Goal: Use online tool/utility: Utilize a website feature to perform a specific function

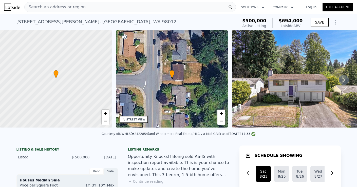
click at [344, 78] on icon at bounding box center [343, 80] width 10 height 10
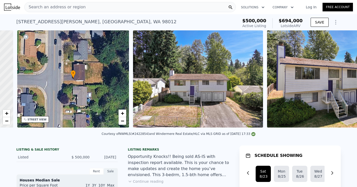
scroll to position [0, 118]
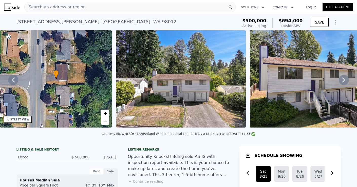
click at [344, 78] on icon at bounding box center [343, 80] width 10 height 10
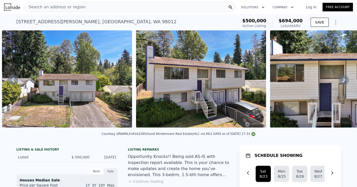
click at [344, 78] on icon at bounding box center [343, 80] width 10 height 10
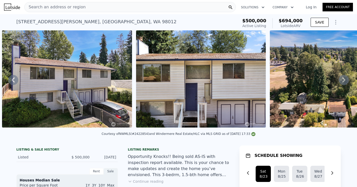
click at [344, 78] on icon at bounding box center [343, 80] width 10 height 10
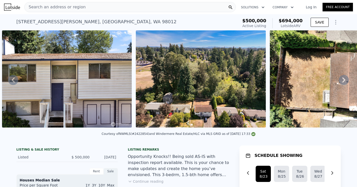
click at [344, 78] on icon at bounding box center [343, 80] width 10 height 10
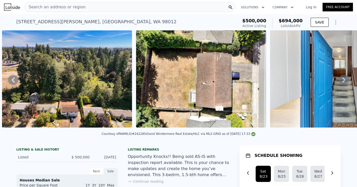
click at [344, 78] on icon at bounding box center [343, 80] width 10 height 10
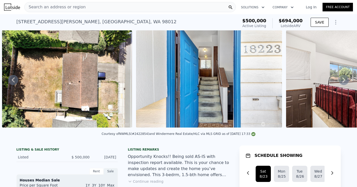
click at [344, 78] on icon at bounding box center [343, 80] width 10 height 10
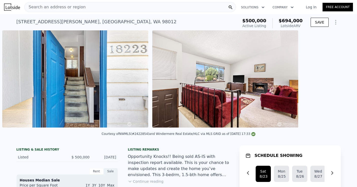
scroll to position [0, 901]
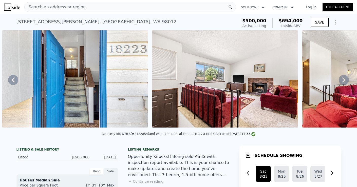
click at [344, 78] on icon at bounding box center [343, 80] width 10 height 10
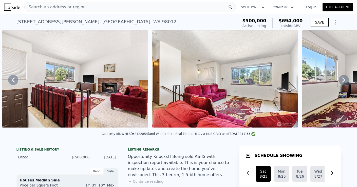
click at [344, 78] on icon at bounding box center [343, 80] width 10 height 10
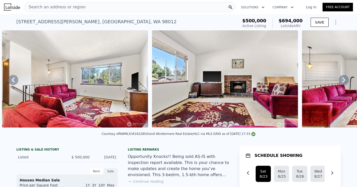
click at [344, 78] on icon at bounding box center [343, 80] width 10 height 10
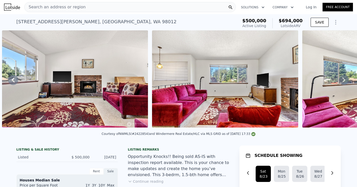
click at [340, 79] on icon at bounding box center [343, 80] width 10 height 10
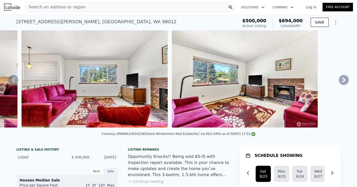
scroll to position [0, 1500]
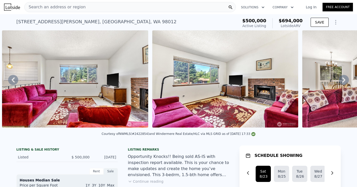
click at [340, 80] on icon at bounding box center [343, 80] width 10 height 10
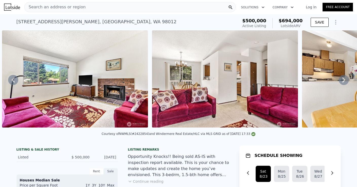
click at [340, 80] on icon at bounding box center [343, 80] width 10 height 10
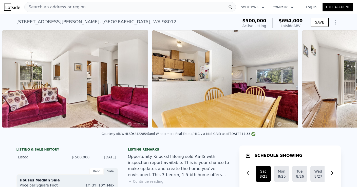
scroll to position [0, 1800]
click at [130, 108] on img at bounding box center [75, 78] width 146 height 97
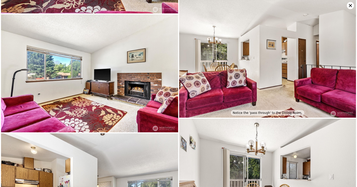
click at [130, 108] on img at bounding box center [89, 73] width 177 height 118
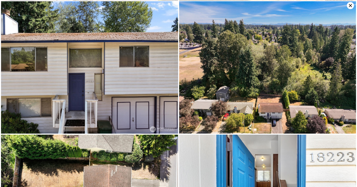
scroll to position [133, 0]
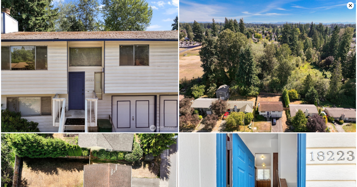
click at [90, 96] on img at bounding box center [89, 66] width 177 height 132
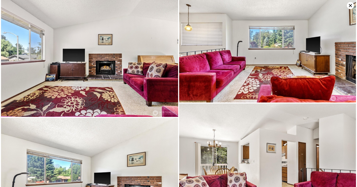
scroll to position [519, 0]
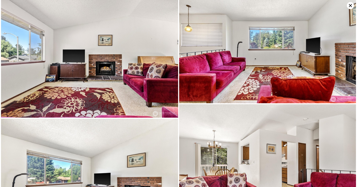
click at [351, 5] on icon at bounding box center [349, 5] width 7 height 7
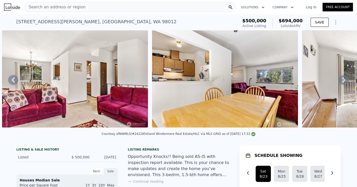
scroll to position [0, 0]
click at [336, 23] on icon "Show Options" at bounding box center [335, 22] width 6 height 6
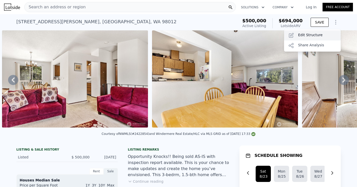
click at [314, 35] on div "Edit Structure" at bounding box center [312, 35] width 57 height 10
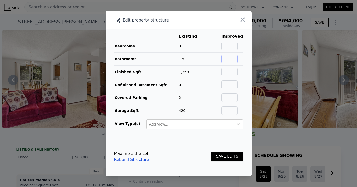
click at [232, 59] on input "text" at bounding box center [229, 59] width 16 height 9
type input "1.75"
click at [225, 158] on button "SAVE EDITS" at bounding box center [227, 157] width 32 height 10
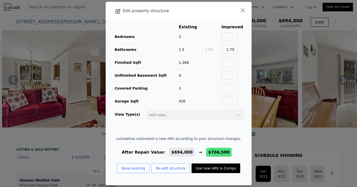
click at [275, 37] on div at bounding box center [178, 93] width 357 height 187
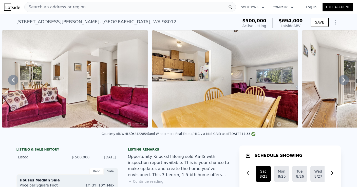
click at [334, 20] on icon "Show Options" at bounding box center [335, 22] width 6 height 6
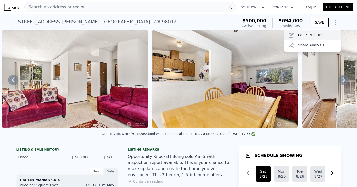
click at [311, 34] on div "Edit Structure" at bounding box center [312, 35] width 57 height 10
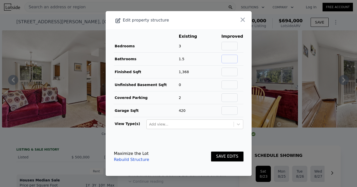
click at [231, 60] on input "text" at bounding box center [229, 59] width 16 height 9
click at [231, 60] on input "2.75" at bounding box center [229, 59] width 16 height 9
click at [237, 58] on input "2.75" at bounding box center [229, 59] width 16 height 9
type input "2.5"
click at [225, 156] on button "SAVE EDITS" at bounding box center [227, 157] width 32 height 10
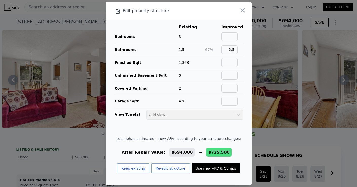
click at [226, 117] on td "Add view..." at bounding box center [194, 114] width 97 height 12
click at [238, 115] on td "Add view..." at bounding box center [194, 114] width 97 height 12
click at [241, 11] on icon "button" at bounding box center [242, 10] width 4 height 4
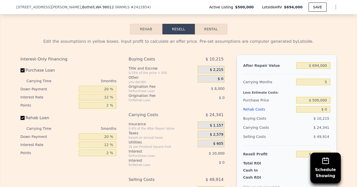
scroll to position [713, 0]
drag, startPoint x: 98, startPoint y: 136, endPoint x: 126, endPoint y: 140, distance: 27.9
click at [126, 140] on div "Interest-Only Financing Purchase Loan Carrying Time 5 months Down Payment 20 % …" at bounding box center [178, 138] width 316 height 168
type input "0 %"
drag, startPoint x: 105, startPoint y: 145, endPoint x: 119, endPoint y: 145, distance: 14.2
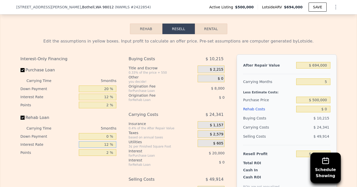
click at [119, 145] on div "Interest-Only Financing Purchase Loan Carrying Time 5 months Down Payment 20 % …" at bounding box center [70, 138] width 100 height 168
type input "0 %"
drag, startPoint x: 108, startPoint y: 150, endPoint x: 117, endPoint y: 153, distance: 9.8
type input "0 %"
drag, startPoint x: 101, startPoint y: 89, endPoint x: 122, endPoint y: 90, distance: 20.5
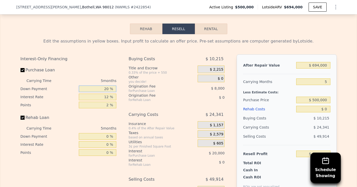
click at [122, 90] on div "Interest-Only Financing Purchase Loan Carrying Time 5 months Down Payment 20 % …" at bounding box center [178, 138] width 316 height 168
type input "0 %"
type input "$ 102,530"
drag, startPoint x: 105, startPoint y: 97, endPoint x: 122, endPoint y: 97, distance: 17.0
click at [122, 97] on div "Interest-Only Financing Purchase Loan Carrying Time 5 months Down Payment 0 % I…" at bounding box center [178, 138] width 316 height 168
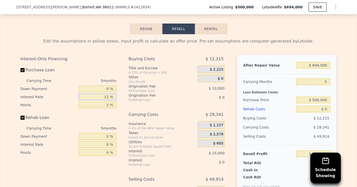
type input "0 %"
type input "$ 127,530"
drag, startPoint x: 105, startPoint y: 104, endPoint x: 157, endPoint y: 103, distance: 52.4
click at [157, 103] on div "Interest-Only Financing Purchase Loan Carrying Time 5 months Down Payment 0 % I…" at bounding box center [178, 138] width 316 height 168
type input "0 %"
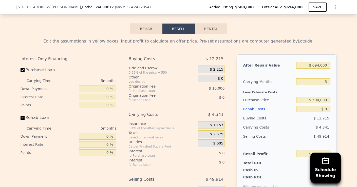
type input "$ 137,530"
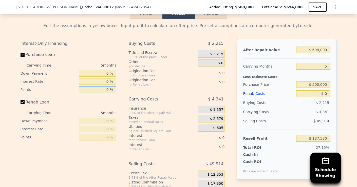
scroll to position [732, 0]
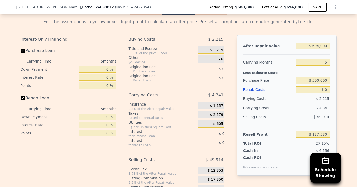
drag, startPoint x: 106, startPoint y: 125, endPoint x: 109, endPoint y: 125, distance: 3.5
click at [109, 125] on input "0 %" at bounding box center [97, 125] width 37 height 7
type input "6 %"
click at [62, 137] on div "Interest-Only Financing Purchase Loan Carrying Time 5 months Down Payment 0 % I…" at bounding box center [70, 119] width 100 height 168
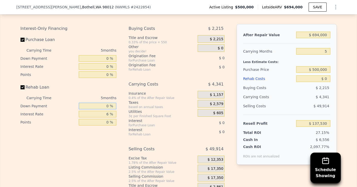
drag, startPoint x: 105, startPoint y: 106, endPoint x: 109, endPoint y: 106, distance: 3.3
click at [109, 106] on input "0 %" at bounding box center [97, 106] width 37 height 7
click at [99, 138] on div "Interest-Only Financing Purchase Loan Carrying Time 5 months Down Payment 0 % I…" at bounding box center [70, 108] width 100 height 168
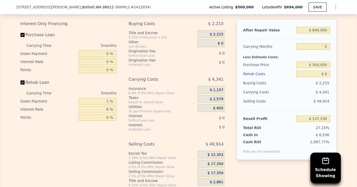
click at [118, 131] on div "Interest-Only Financing Purchase Loan Carrying Time 5 months Down Payment 0 % I…" at bounding box center [70, 103] width 100 height 168
drag, startPoint x: 106, startPoint y: 101, endPoint x: 133, endPoint y: 100, distance: 27.6
click at [133, 100] on div "Interest-Only Financing Purchase Loan Carrying Time 5 months Down Payment 0 % I…" at bounding box center [178, 103] width 316 height 168
type input "0 %"
drag, startPoint x: 101, startPoint y: 111, endPoint x: 126, endPoint y: 111, distance: 24.8
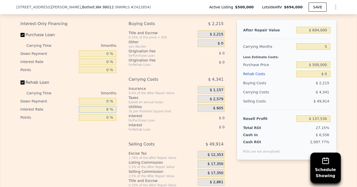
click at [126, 111] on div "Interest-Only Financing Purchase Loan Carrying Time 5 months Down Payment 0 % I…" at bounding box center [178, 103] width 316 height 168
drag, startPoint x: 104, startPoint y: 110, endPoint x: 116, endPoint y: 109, distance: 11.9
click at [116, 109] on input "6 %" at bounding box center [97, 109] width 37 height 7
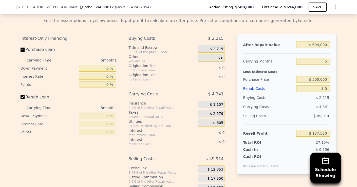
scroll to position [738, 0]
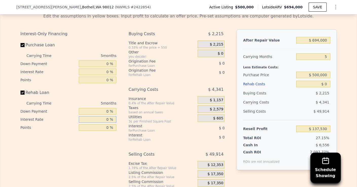
drag, startPoint x: 103, startPoint y: 119, endPoint x: 124, endPoint y: 119, distance: 20.8
click at [124, 119] on div "Interest-Only Financing Purchase Loan Carrying Time 5 months Down Payment 0 % I…" at bounding box center [178, 113] width 316 height 168
type input "4.5 %"
drag, startPoint x: 103, startPoint y: 111, endPoint x: 115, endPoint y: 111, distance: 12.1
click at [115, 111] on input "0 %" at bounding box center [97, 111] width 37 height 7
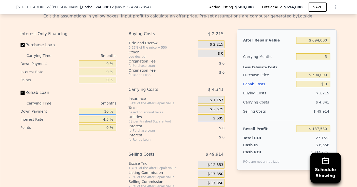
type input "10 %"
click at [95, 152] on div "Interest-Only Financing Purchase Loan Carrying Time 5 months Down Payment 0 % I…" at bounding box center [70, 113] width 100 height 168
click at [77, 140] on div "Interest-Only Financing Purchase Loan Carrying Time 5 months Down Payment 0 % I…" at bounding box center [70, 113] width 100 height 168
click at [98, 128] on input "0 %" at bounding box center [97, 127] width 37 height 7
click at [23, 43] on label "Purchase Loan" at bounding box center [48, 44] width 56 height 9
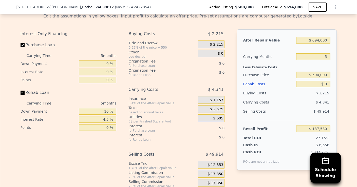
click at [23, 43] on input "Purchase Loan" at bounding box center [22, 45] width 4 height 4
checkbox input "false"
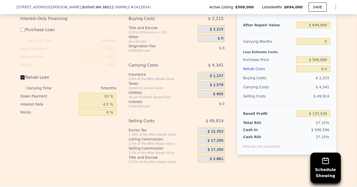
scroll to position [752, 0]
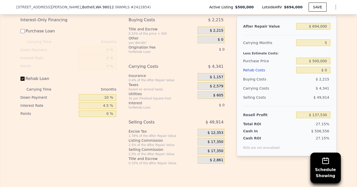
click at [23, 79] on input "Rehab Loan" at bounding box center [22, 79] width 4 height 4
checkbox input "false"
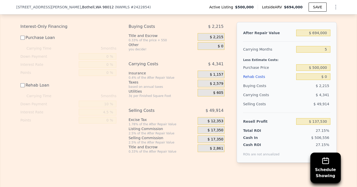
scroll to position [741, 0]
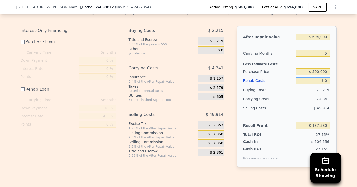
click at [327, 80] on input "$ 0" at bounding box center [313, 80] width 34 height 7
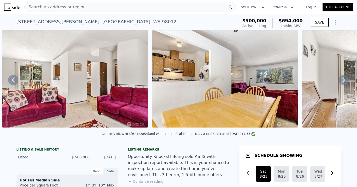
scroll to position [0, 0]
click at [10, 78] on icon at bounding box center [13, 80] width 10 height 10
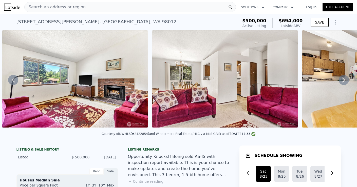
click at [10, 78] on icon at bounding box center [13, 80] width 10 height 10
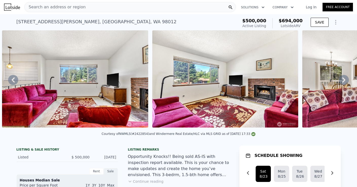
click at [178, 70] on img at bounding box center [225, 78] width 146 height 97
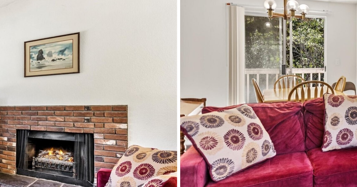
scroll to position [623, 0]
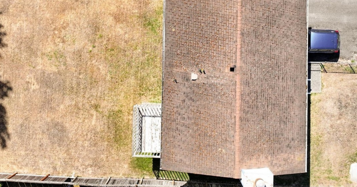
checkbox input "true"
type input "$ 109,530"
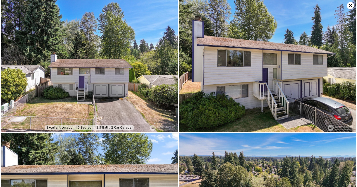
scroll to position [0, 0]
click at [350, 6] on icon at bounding box center [349, 5] width 7 height 7
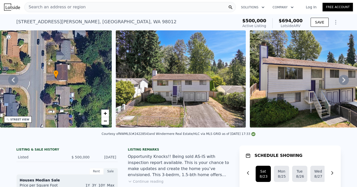
click at [337, 22] on icon "Show Options" at bounding box center [335, 22] width 6 height 6
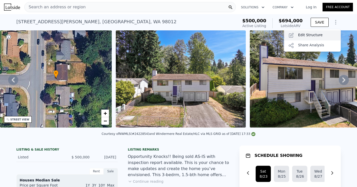
click at [316, 38] on div "Edit Structure" at bounding box center [312, 35] width 57 height 10
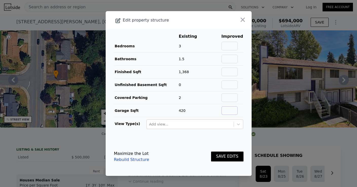
click at [234, 109] on input "text" at bounding box center [229, 110] width 16 height 9
type input "300"
click at [234, 101] on input "text" at bounding box center [229, 97] width 16 height 9
type input "1.5"
click at [234, 72] on input "text" at bounding box center [229, 72] width 16 height 9
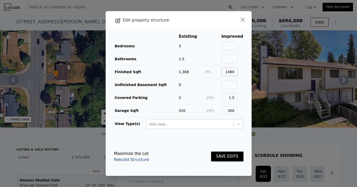
type input "1480"
click at [234, 59] on input "text" at bounding box center [229, 59] width 16 height 9
type input "1.75"
click at [235, 45] on input "text" at bounding box center [229, 46] width 16 height 9
type input "4"
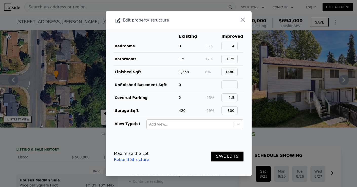
click at [231, 158] on button "SAVE EDITS" at bounding box center [227, 157] width 32 height 10
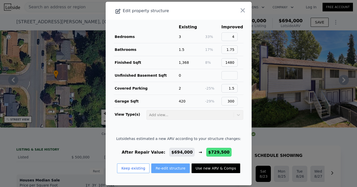
click at [166, 169] on button "Re-edit structure" at bounding box center [170, 168] width 38 height 10
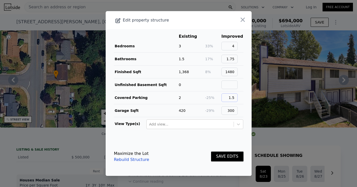
drag, startPoint x: 232, startPoint y: 98, endPoint x: 242, endPoint y: 98, distance: 9.9
click at [242, 98] on td "1.5" at bounding box center [232, 97] width 22 height 13
type input "1"
drag, startPoint x: 230, startPoint y: 111, endPoint x: 240, endPoint y: 111, distance: 10.1
click at [237, 111] on input "300" at bounding box center [229, 110] width 16 height 9
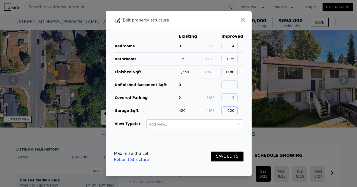
type input "220"
drag, startPoint x: 228, startPoint y: 71, endPoint x: 238, endPoint y: 71, distance: 9.4
click at [237, 71] on input "1480" at bounding box center [229, 72] width 16 height 9
type input "1570"
click at [230, 156] on button "SAVE EDITS" at bounding box center [227, 157] width 32 height 10
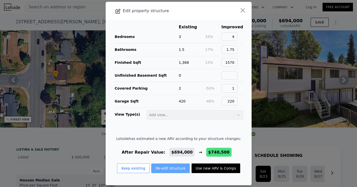
click at [173, 169] on button "Re-edit structure" at bounding box center [170, 168] width 38 height 10
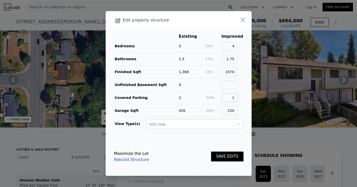
drag, startPoint x: 234, startPoint y: 100, endPoint x: 240, endPoint y: 100, distance: 6.6
click at [237, 100] on input "1" at bounding box center [229, 97] width 16 height 9
type input "0"
drag, startPoint x: 229, startPoint y: 111, endPoint x: 268, endPoint y: 109, distance: 39.3
click at [268, 109] on div "​ Edit property structure Existing Improved Bedrooms 3 33% 4 Bathrooms 1.5 17% …" at bounding box center [178, 93] width 357 height 187
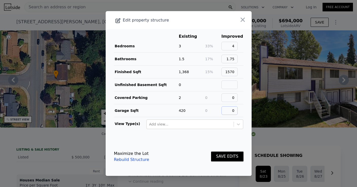
type input "0"
drag, startPoint x: 227, startPoint y: 72, endPoint x: 241, endPoint y: 72, distance: 14.4
click at [241, 72] on td "1570" at bounding box center [232, 72] width 22 height 13
type input "1780"
click at [232, 59] on input "1.75" at bounding box center [229, 59] width 16 height 9
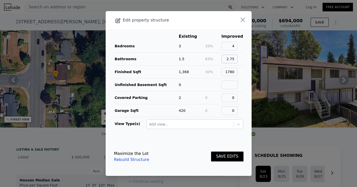
click at [235, 59] on input "2.75" at bounding box center [229, 59] width 16 height 9
type input "2.5"
click at [227, 159] on button "SAVE EDITS" at bounding box center [227, 157] width 32 height 10
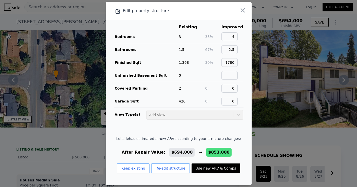
click at [243, 35] on td "4" at bounding box center [232, 36] width 22 height 13
click at [176, 167] on button "Re-edit structure" at bounding box center [170, 168] width 38 height 10
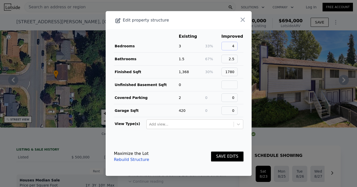
drag, startPoint x: 234, startPoint y: 45, endPoint x: 242, endPoint y: 45, distance: 8.4
click at [242, 45] on td "4" at bounding box center [232, 46] width 22 height 13
type input "5"
click at [227, 157] on button "SAVE EDITS" at bounding box center [227, 157] width 32 height 10
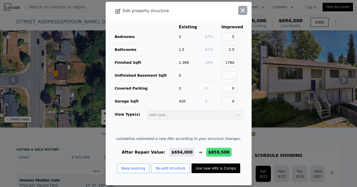
click at [242, 10] on icon "button" at bounding box center [242, 10] width 4 height 4
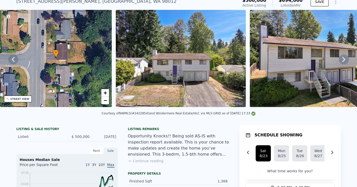
scroll to position [31, 0]
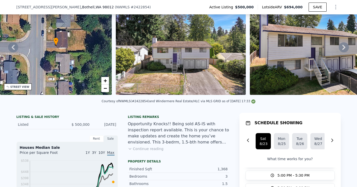
click at [150, 148] on button "Continue reading" at bounding box center [146, 148] width 36 height 5
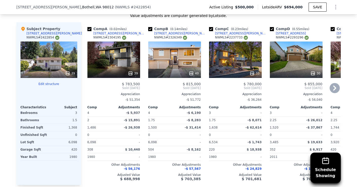
scroll to position [582, 0]
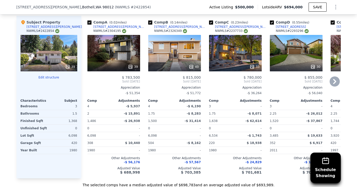
click at [336, 76] on icon at bounding box center [334, 81] width 10 height 10
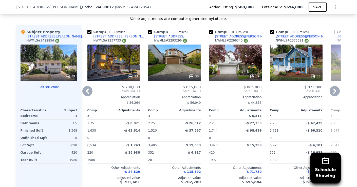
scroll to position [566, 0]
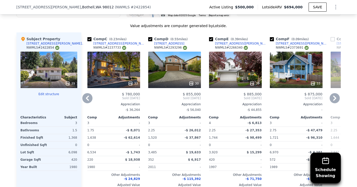
click at [333, 96] on icon at bounding box center [334, 98] width 3 height 5
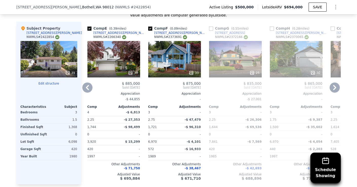
scroll to position [580, 0]
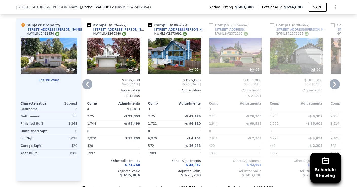
click at [334, 82] on icon at bounding box center [334, 84] width 3 height 5
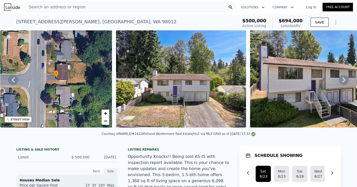
scroll to position [0, 0]
click at [345, 79] on icon at bounding box center [343, 80] width 10 height 10
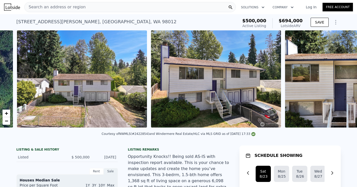
scroll to position [0, 232]
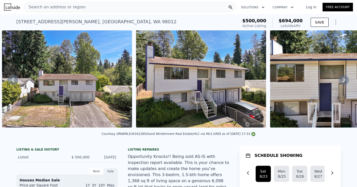
click at [345, 79] on icon at bounding box center [343, 80] width 10 height 10
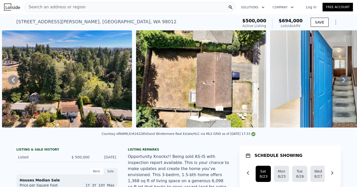
scroll to position [0, 0]
click at [343, 79] on icon at bounding box center [343, 80] width 10 height 10
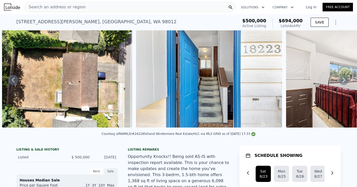
click at [343, 79] on icon at bounding box center [343, 80] width 10 height 10
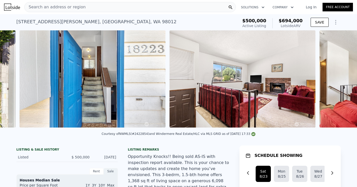
scroll to position [0, 901]
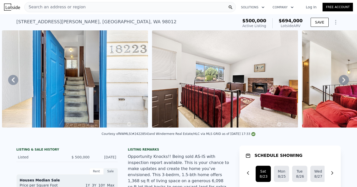
click at [343, 79] on icon at bounding box center [343, 80] width 10 height 10
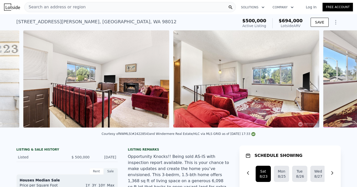
scroll to position [0, 1051]
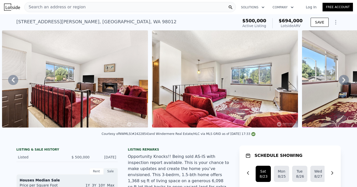
click at [343, 79] on icon at bounding box center [343, 80] width 10 height 10
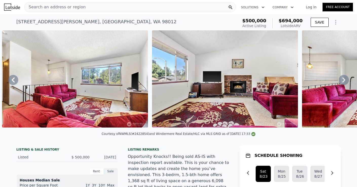
click at [343, 79] on icon at bounding box center [343, 80] width 10 height 10
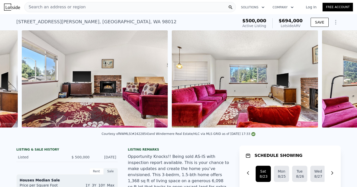
scroll to position [0, 1350]
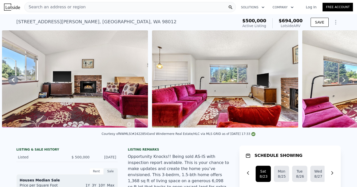
click at [343, 79] on icon at bounding box center [343, 80] width 10 height 10
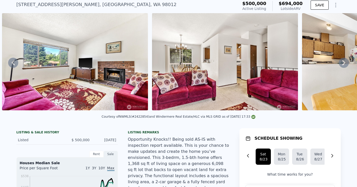
scroll to position [20, 0]
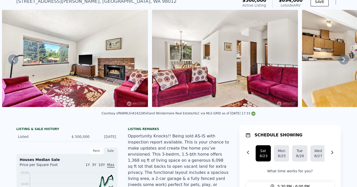
click at [126, 63] on img at bounding box center [75, 58] width 146 height 97
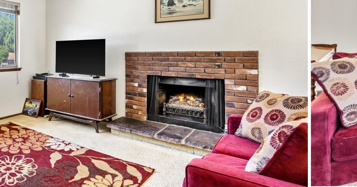
scroll to position [638, 0]
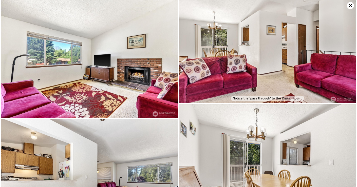
click at [351, 4] on icon at bounding box center [349, 5] width 7 height 7
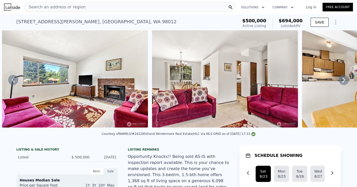
scroll to position [0, 0]
click at [335, 22] on icon "Show Options" at bounding box center [335, 22] width 1 height 4
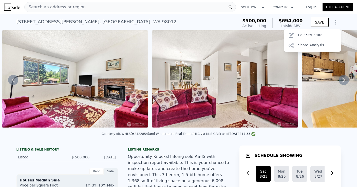
click at [221, 18] on div "[STREET_ADDRESS] Active at $500k (~ARV $694k )" at bounding box center [126, 23] width 220 height 14
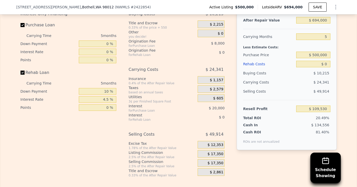
scroll to position [833, 0]
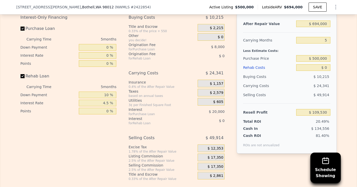
click at [264, 72] on div "Buying Costs" at bounding box center [268, 76] width 51 height 9
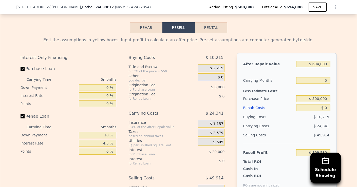
scroll to position [793, 0]
click at [326, 104] on input "$ 0" at bounding box center [313, 107] width 34 height 7
type input "$ 8"
type input "$ 109,522"
type input "$ 84"
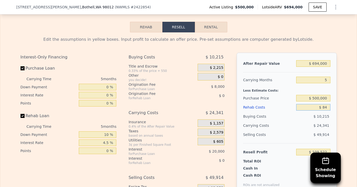
type input "$ 109,440"
type input "$ 840"
type input "$ 108,642"
type input "$ 8,400"
type input "$ 100,661"
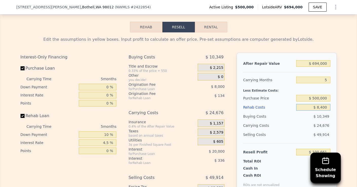
type input "$ 84,000"
type input "$ 20,826"
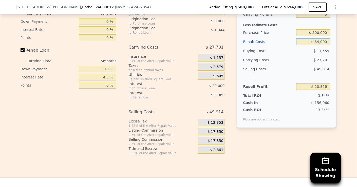
scroll to position [859, 0]
click at [217, 129] on span "$ 17,350" at bounding box center [215, 131] width 16 height 5
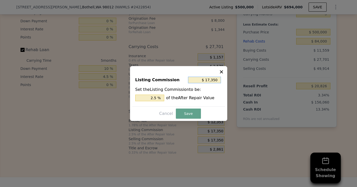
drag, startPoint x: 207, startPoint y: 80, endPoint x: 220, endPoint y: 81, distance: 12.7
click at [220, 81] on input "$ 17,350" at bounding box center [204, 80] width 33 height 7
type input "$ 2"
type input "0.000 %"
type input "$ 20"
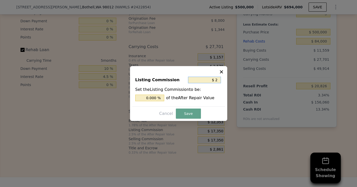
type input "0.003 %"
type input "$ 200"
type input "0.029 %"
type input "$ 2,000"
type input "0.288 %"
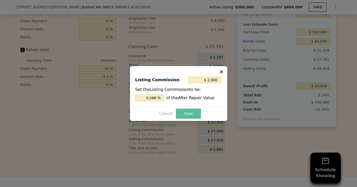
click at [192, 114] on button "Save" at bounding box center [188, 114] width 25 height 10
type input "$ 36,176"
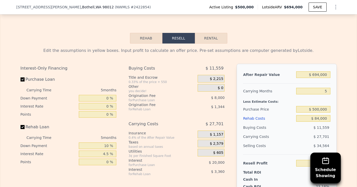
scroll to position [780, 0]
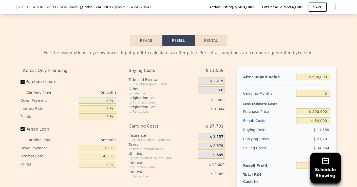
click at [104, 97] on input "0 %" at bounding box center [97, 100] width 37 height 7
type input "10 %"
type input "$ 32,676"
type input "100 %"
type input "$ 64,176"
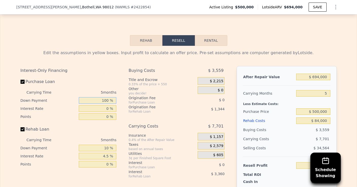
type input "1000 %"
type input "$ 379,176"
type input "10000 %"
type input "$ 3,529,176"
type input "1000 %"
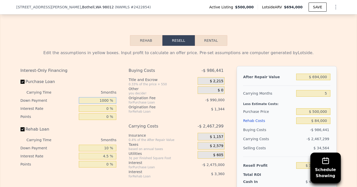
type input "$ 379,176"
type input "100 %"
type input "$ 64,176"
type input "100 %"
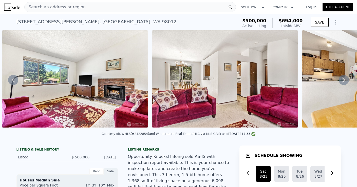
scroll to position [0, 0]
